Goal: Task Accomplishment & Management: Use online tool/utility

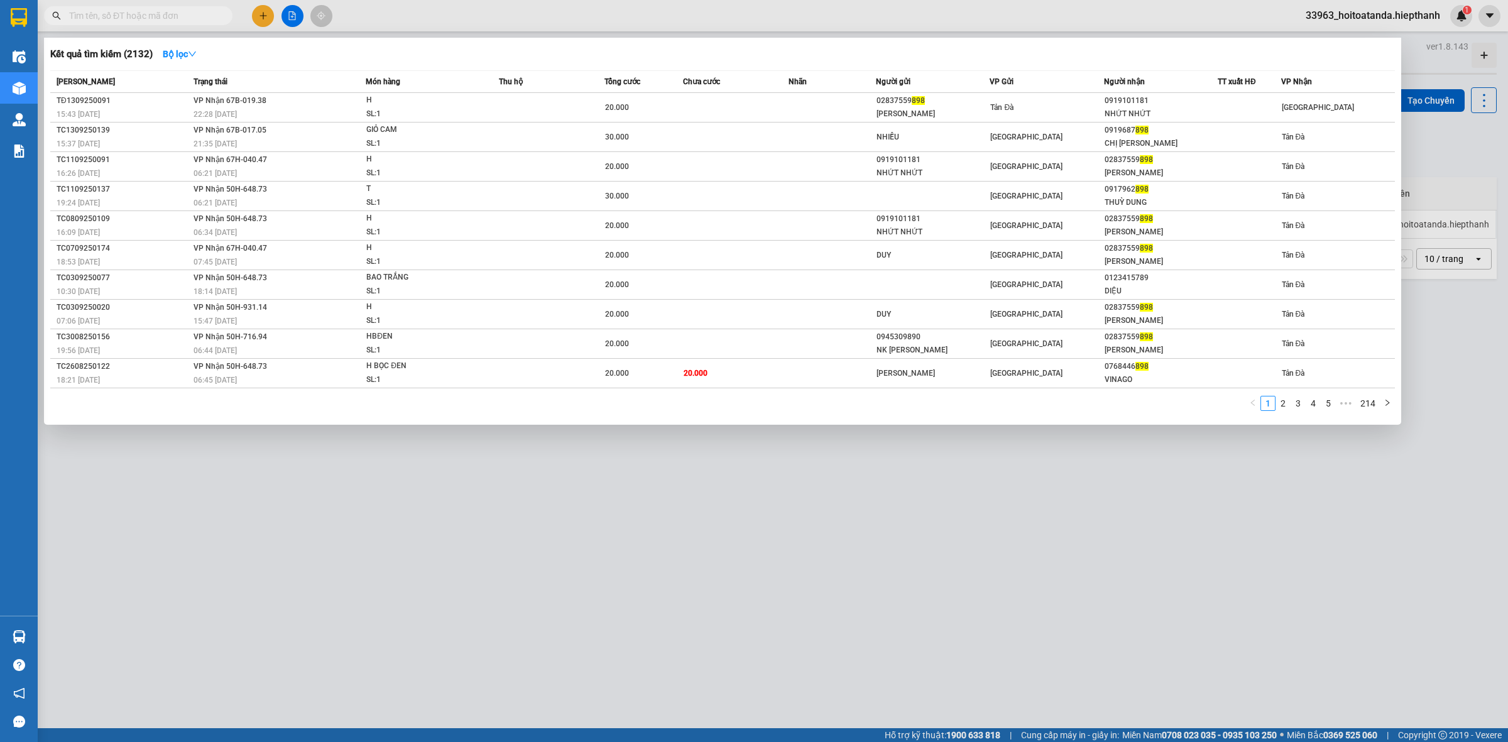
click at [187, 16] on input "text" at bounding box center [143, 16] width 148 height 14
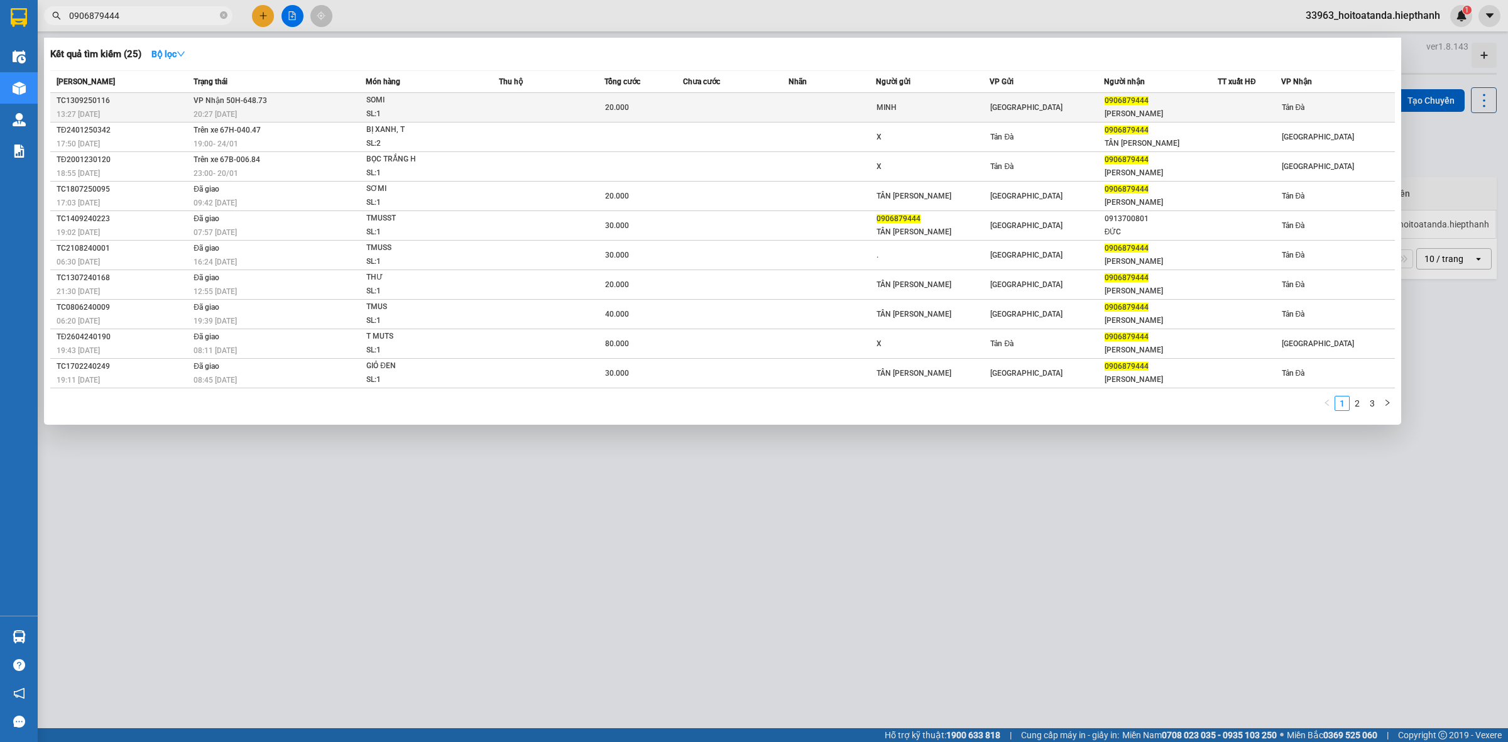
type input "0906879444"
click at [588, 112] on td at bounding box center [551, 108] width 105 height 30
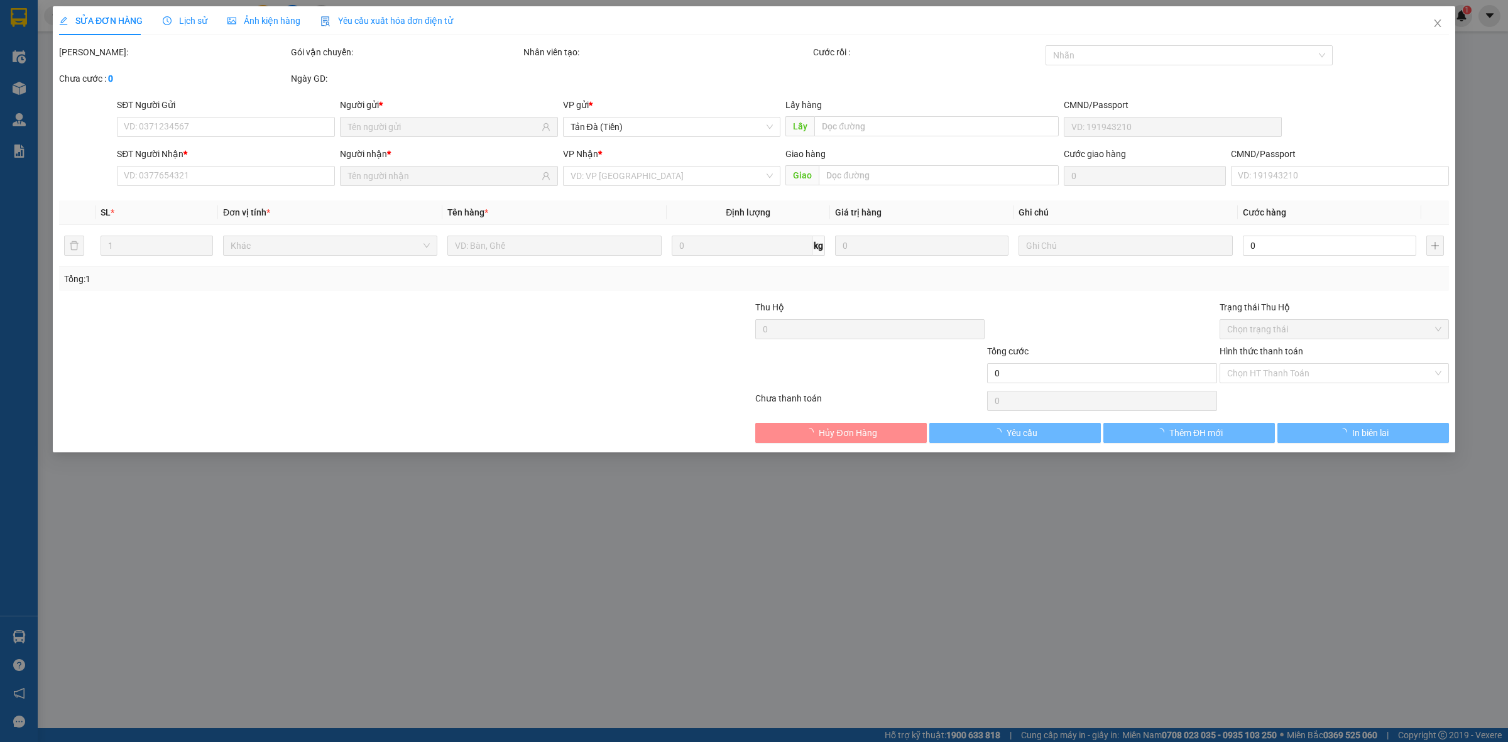
type input "MINH"
type input "0906879444"
type input "[PERSON_NAME]"
type input "20.000"
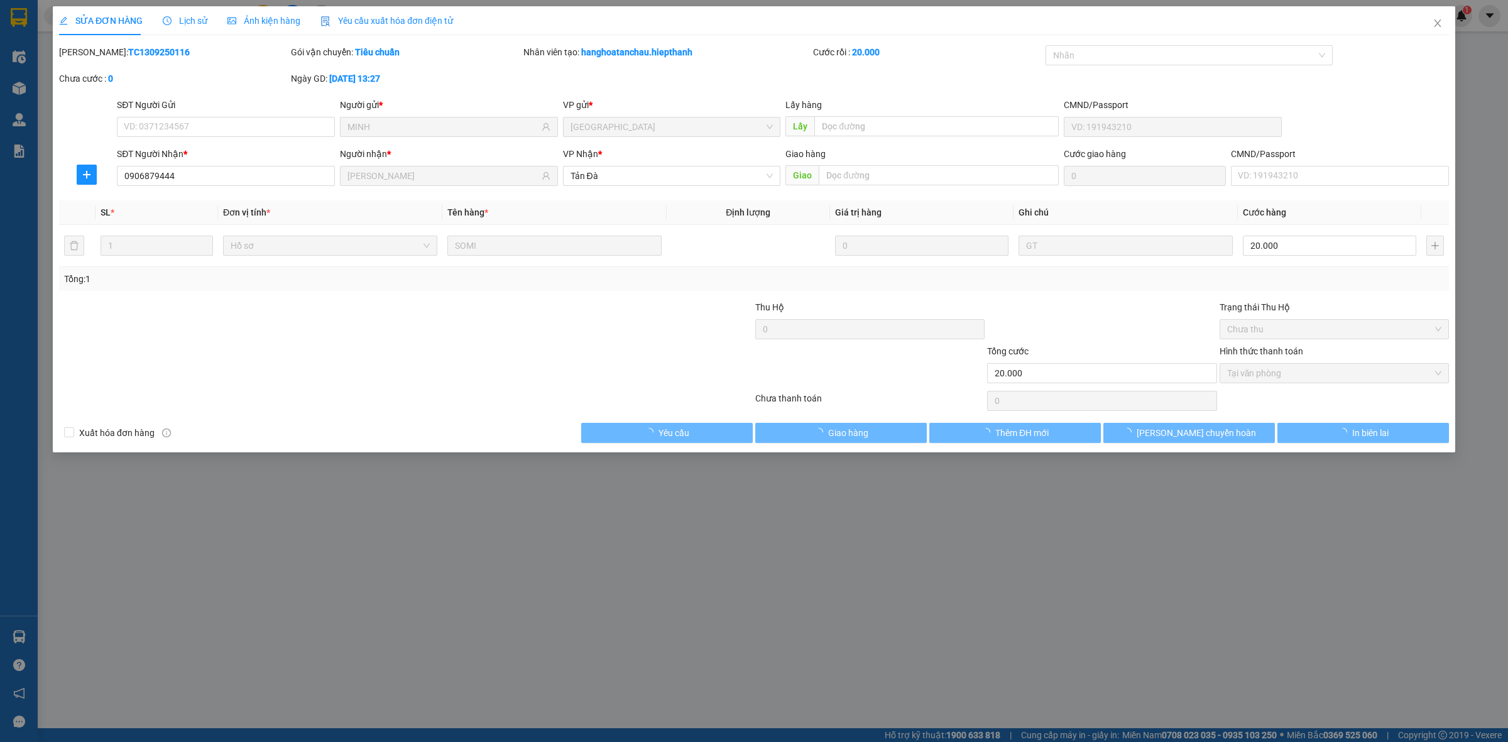
click at [591, 342] on div at bounding box center [638, 322] width 232 height 44
